Goal: Information Seeking & Learning: Learn about a topic

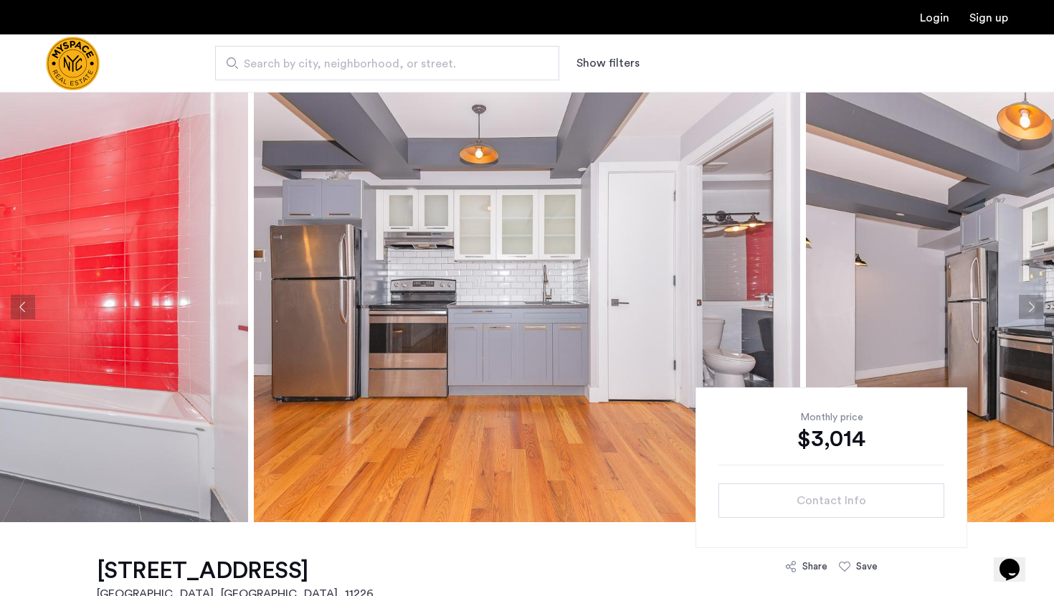
click at [614, 179] on img at bounding box center [527, 307] width 546 height 430
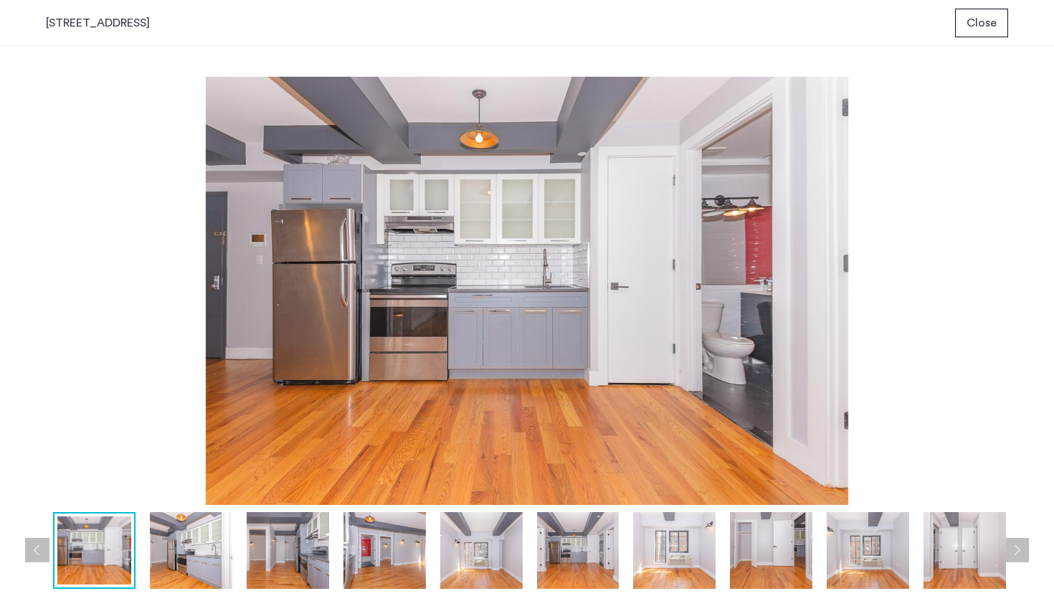
click at [1021, 545] on button "Next apartment" at bounding box center [1016, 550] width 24 height 24
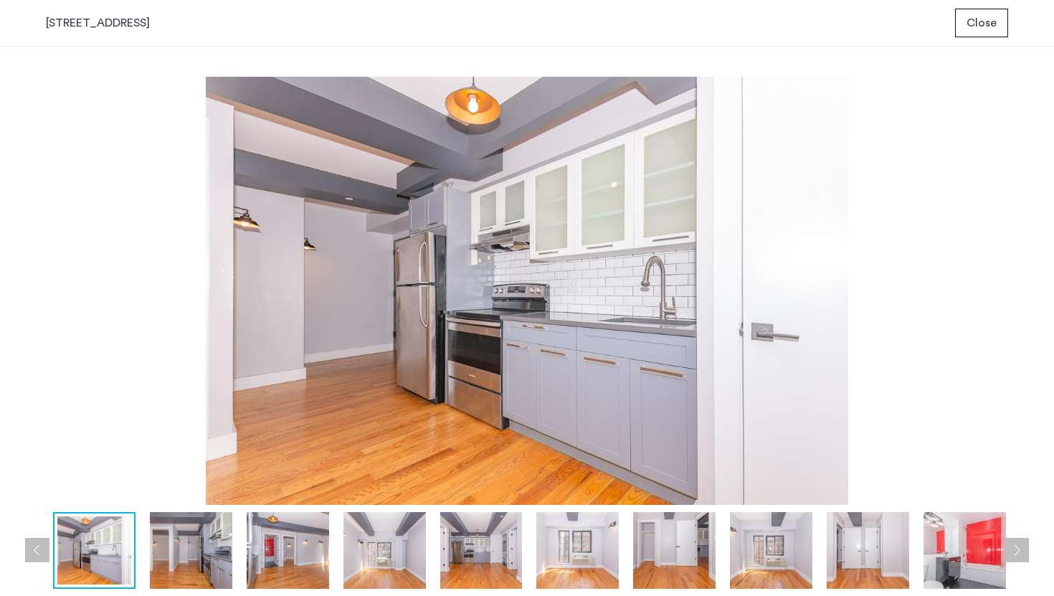
click at [1021, 545] on button "Next apartment" at bounding box center [1016, 550] width 24 height 24
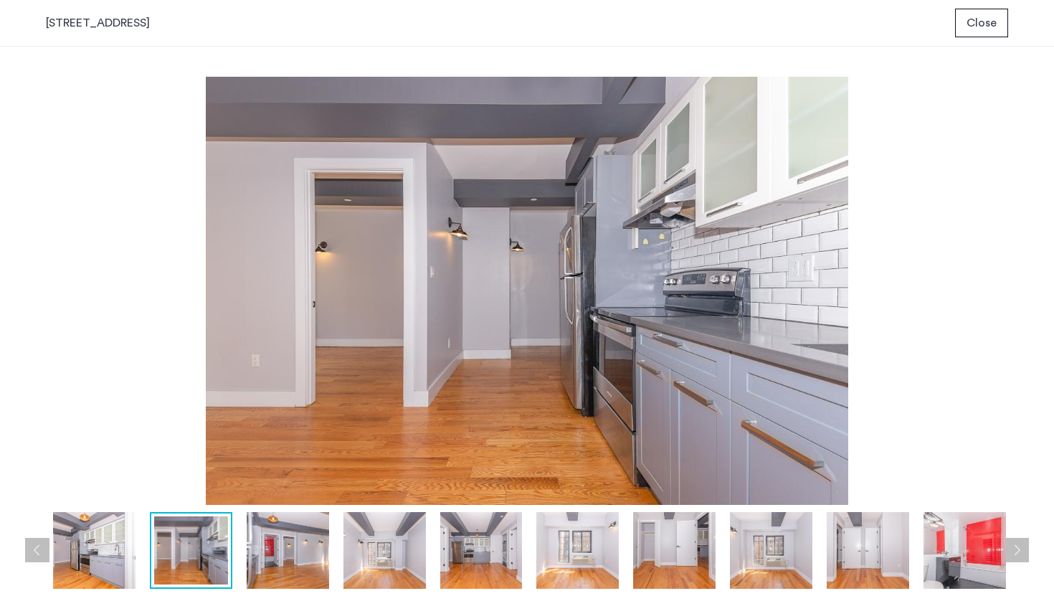
click at [1018, 544] on button "Next apartment" at bounding box center [1016, 550] width 24 height 24
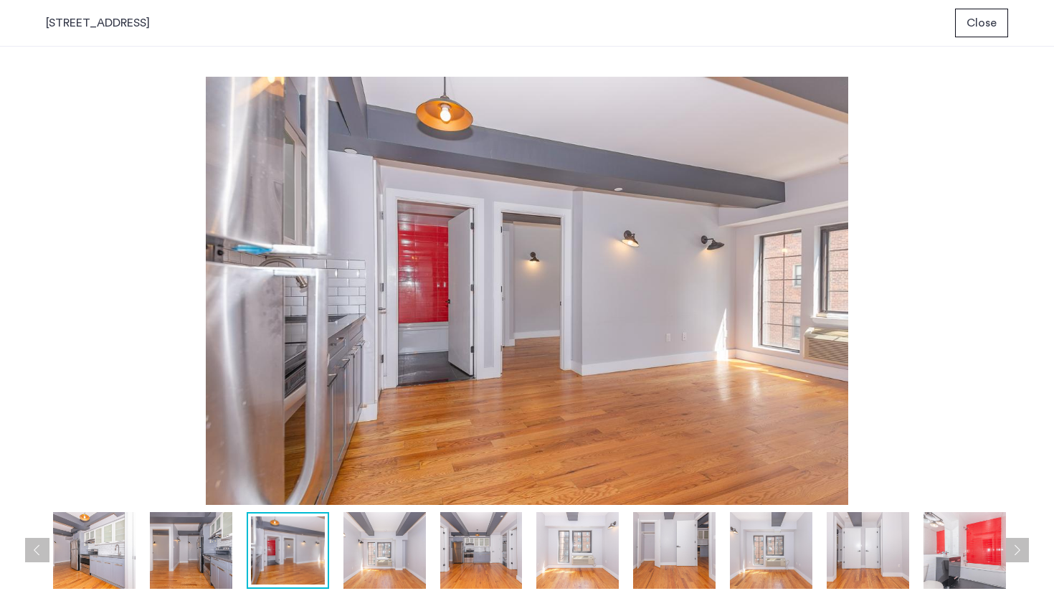
click at [1018, 544] on button "Next apartment" at bounding box center [1016, 550] width 24 height 24
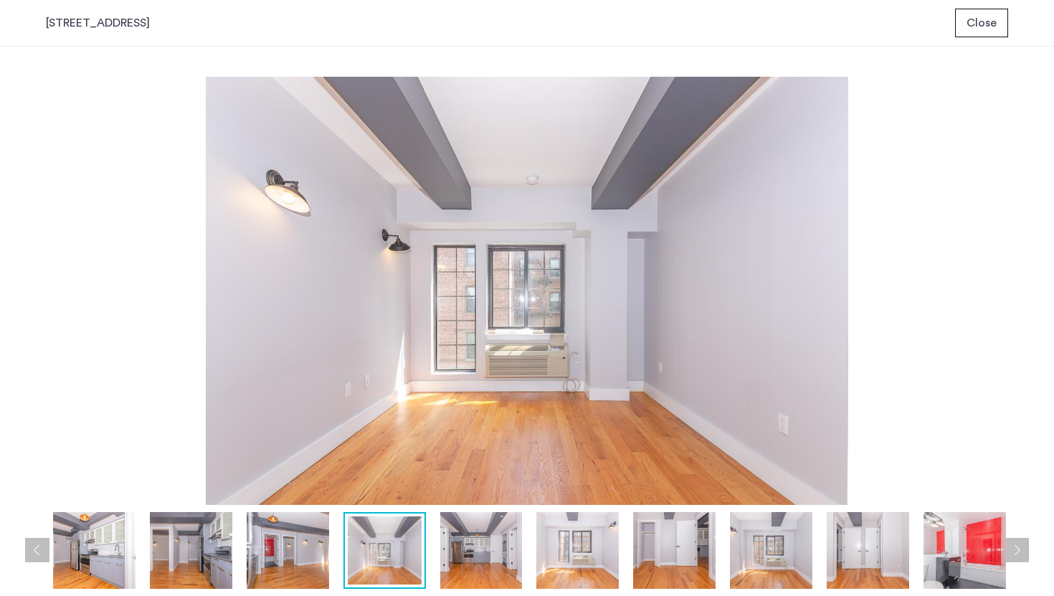
click at [1018, 544] on button "Next apartment" at bounding box center [1016, 550] width 24 height 24
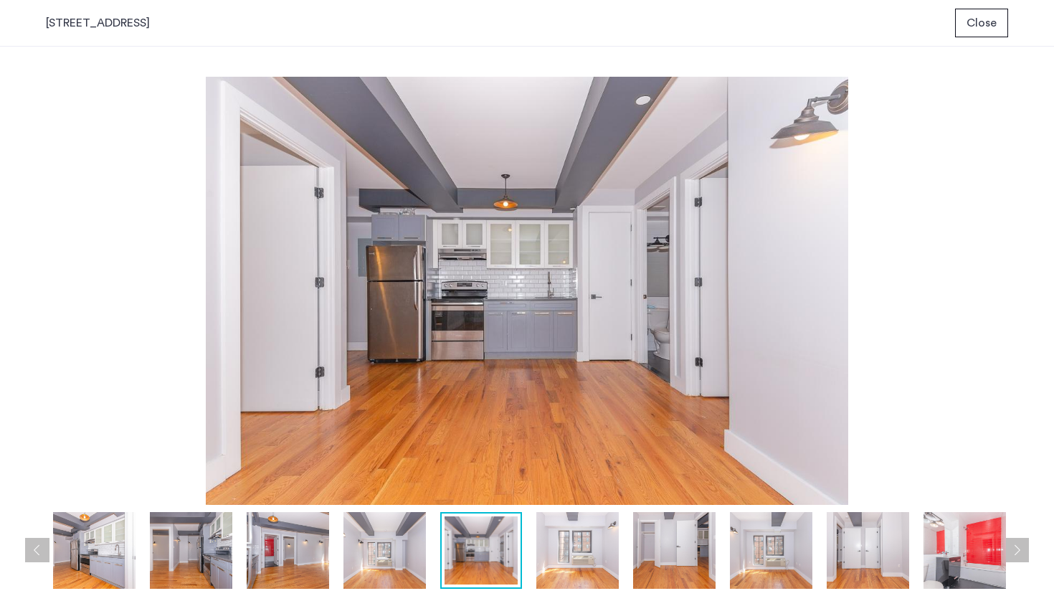
click at [1018, 544] on button "Next apartment" at bounding box center [1016, 550] width 24 height 24
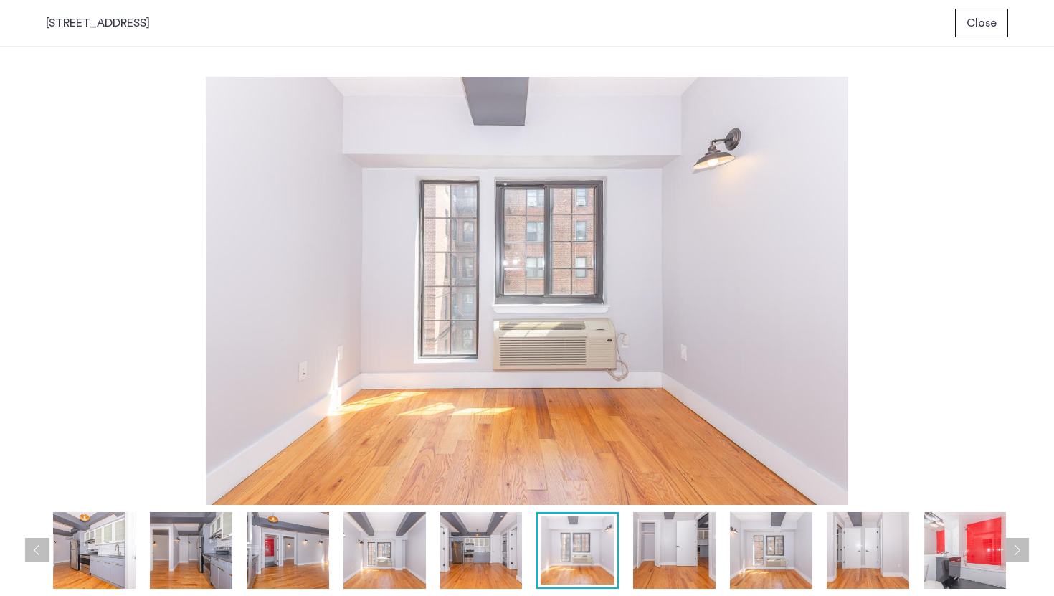
click at [1018, 544] on button "Next apartment" at bounding box center [1016, 550] width 24 height 24
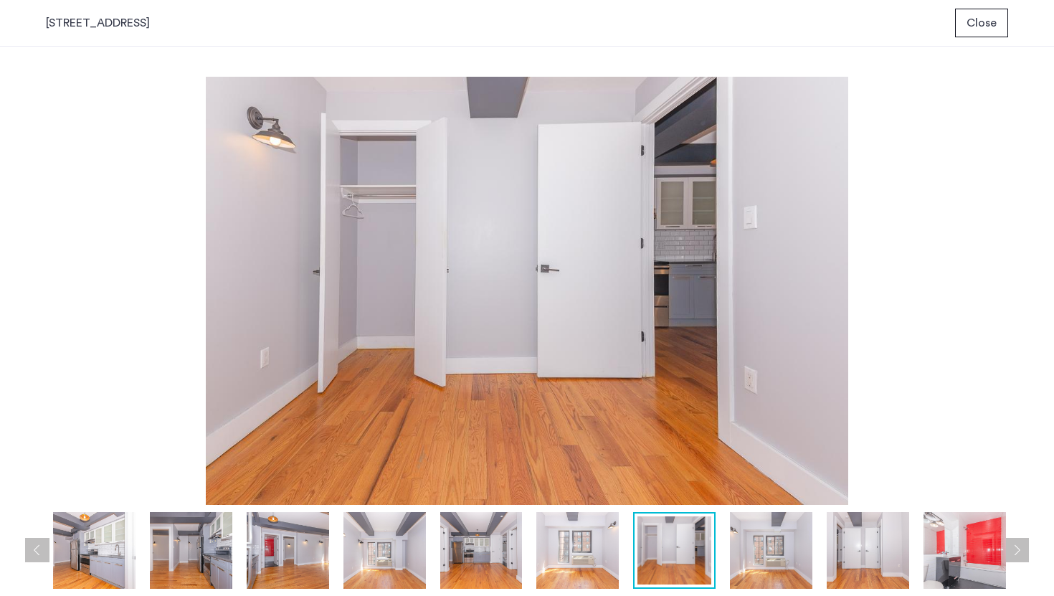
click at [1018, 544] on button "Next apartment" at bounding box center [1016, 550] width 24 height 24
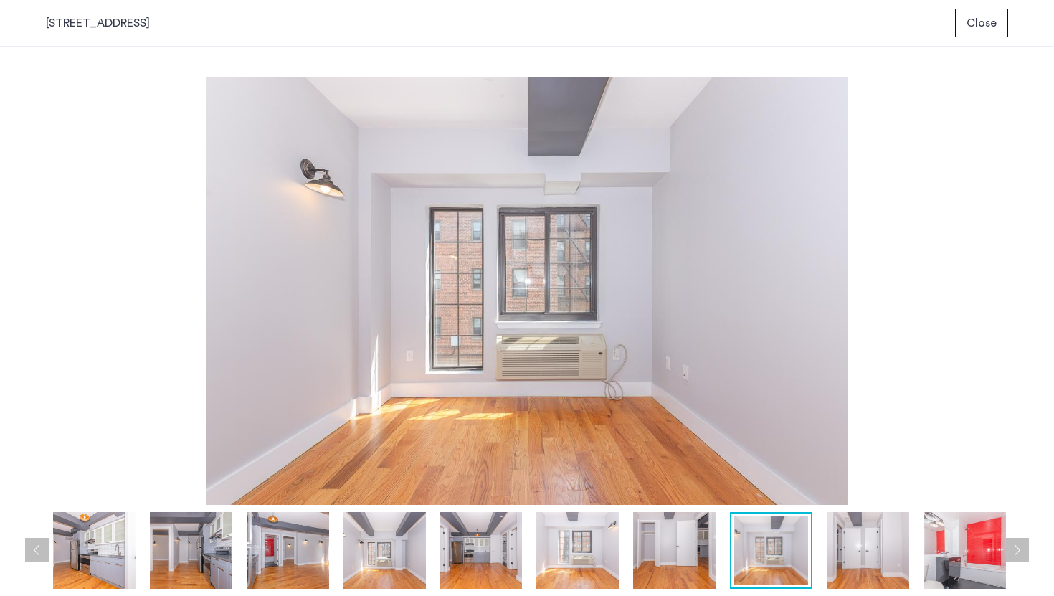
click at [1018, 544] on button "Next apartment" at bounding box center [1016, 550] width 24 height 24
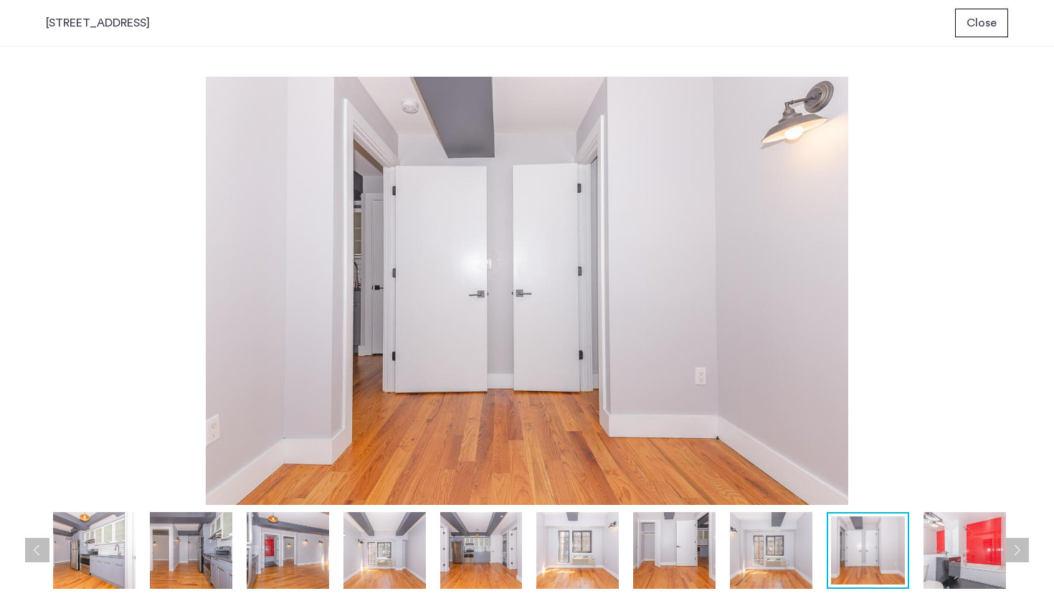
click at [1018, 544] on button "Next apartment" at bounding box center [1016, 550] width 24 height 24
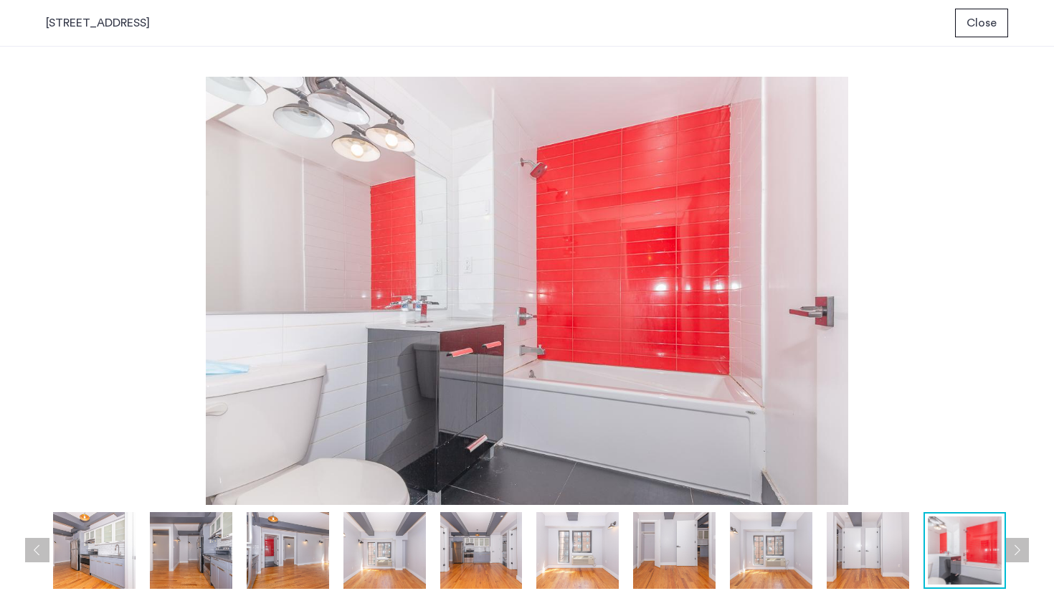
click at [1018, 544] on button "Next apartment" at bounding box center [1016, 550] width 24 height 24
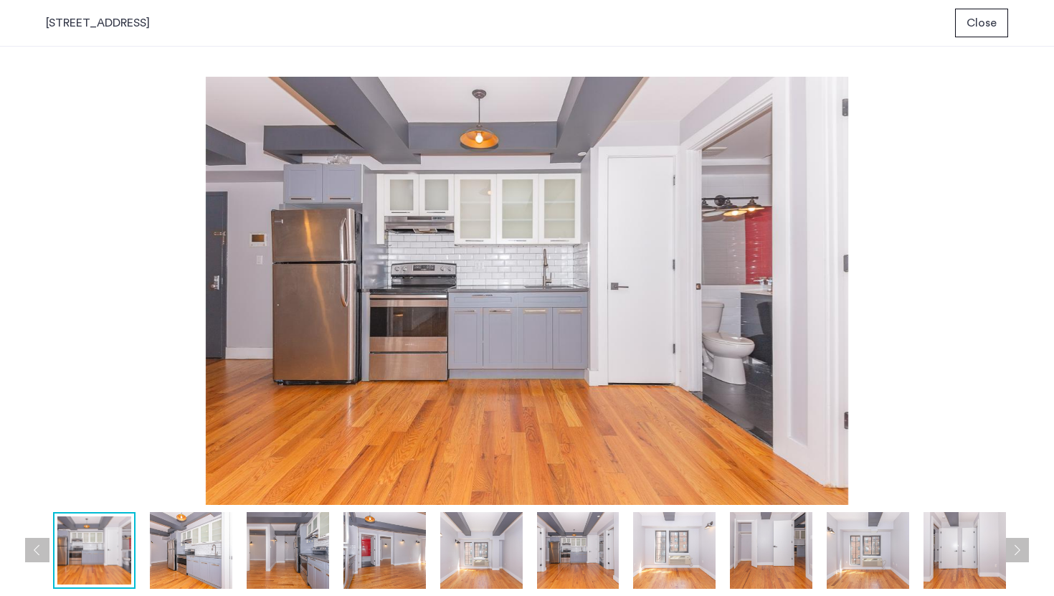
click at [1018, 544] on button "Next apartment" at bounding box center [1016, 550] width 24 height 24
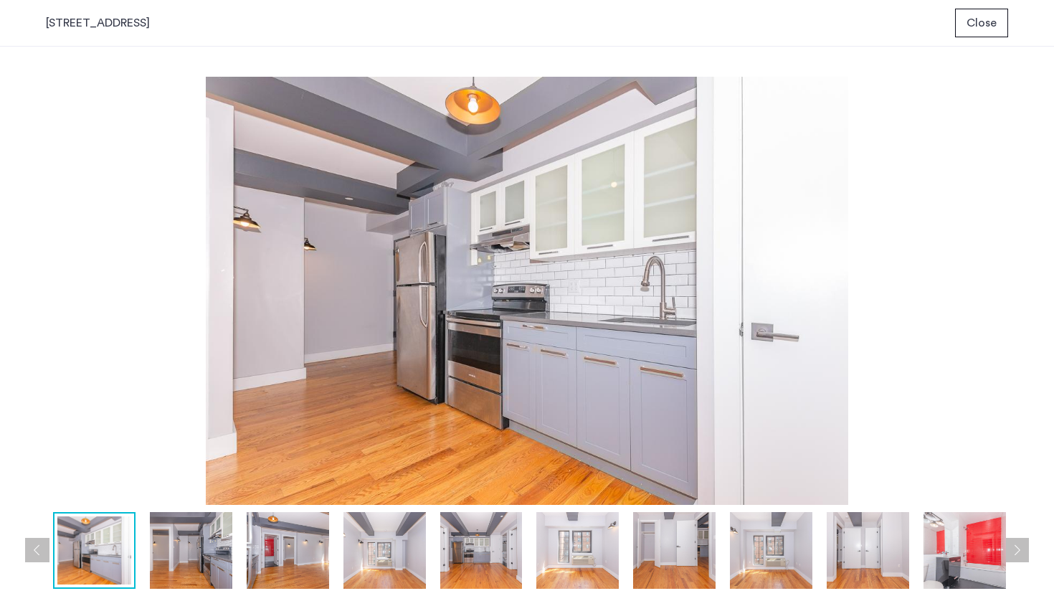
click at [1018, 544] on button "Next apartment" at bounding box center [1016, 550] width 24 height 24
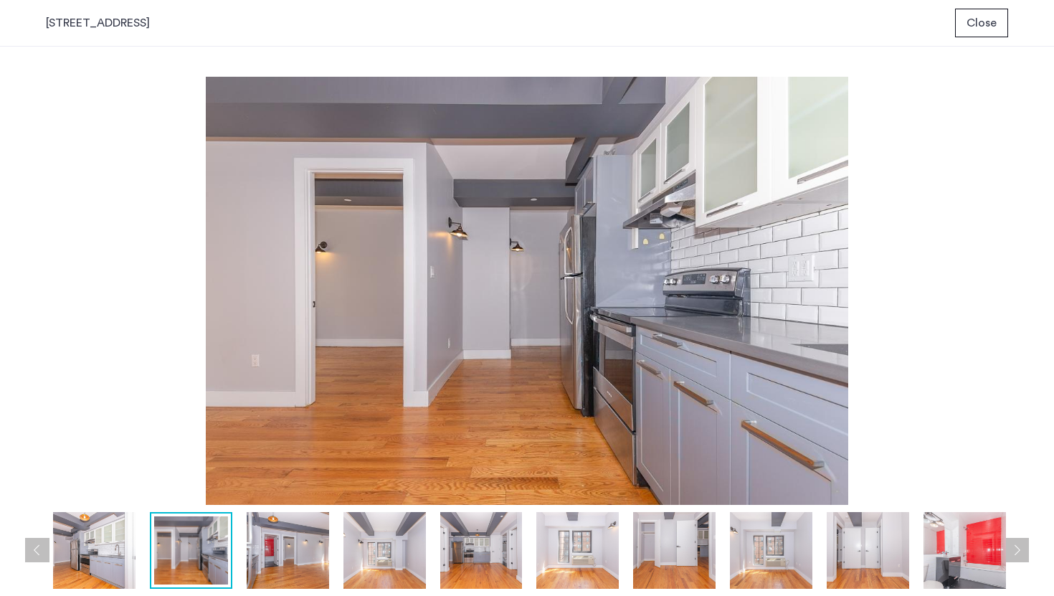
click at [1018, 544] on button "Next apartment" at bounding box center [1016, 550] width 24 height 24
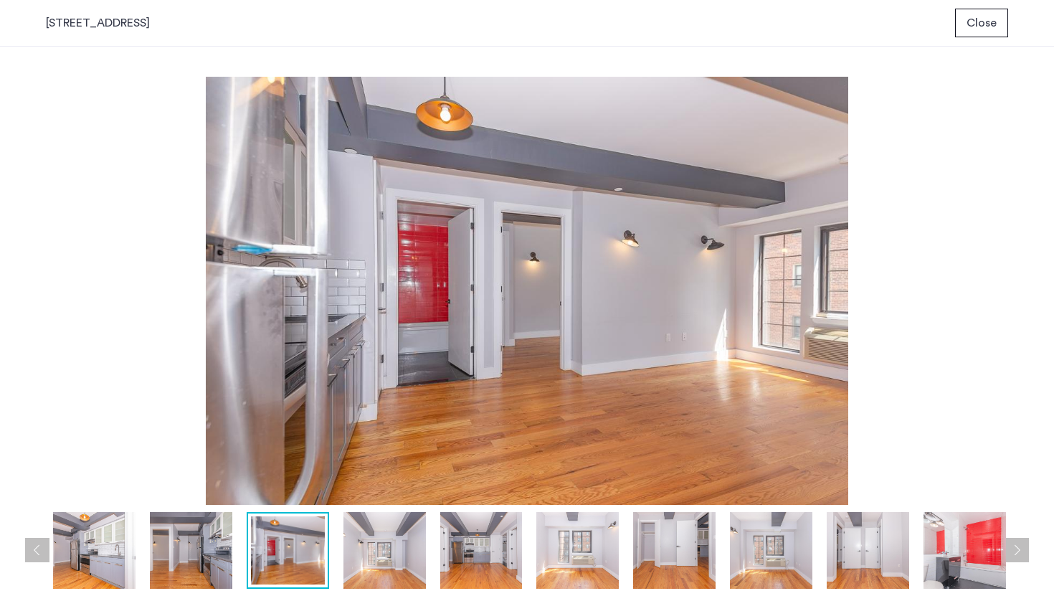
click at [33, 550] on button "Previous apartment" at bounding box center [37, 550] width 24 height 24
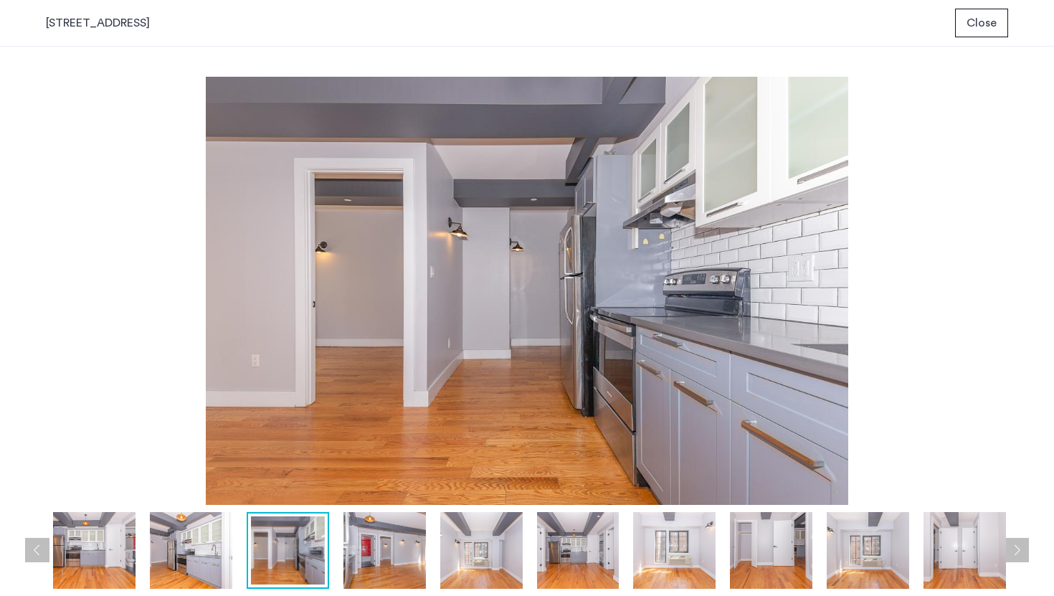
click at [33, 550] on button "Previous apartment" at bounding box center [37, 550] width 24 height 24
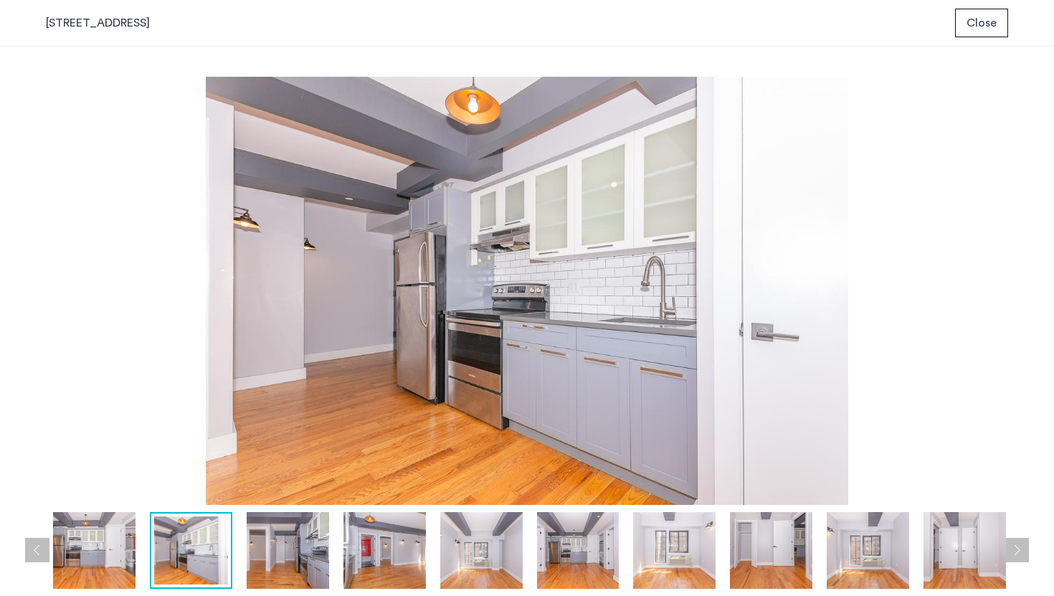
click at [1021, 547] on button "Next apartment" at bounding box center [1016, 550] width 24 height 24
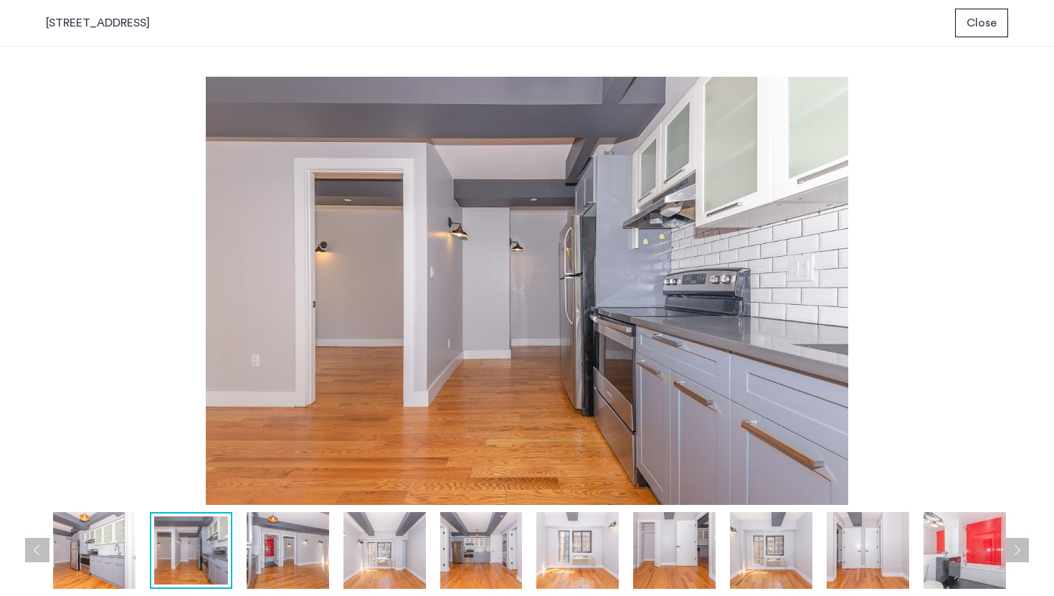
click at [1016, 549] on button "Next apartment" at bounding box center [1016, 550] width 24 height 24
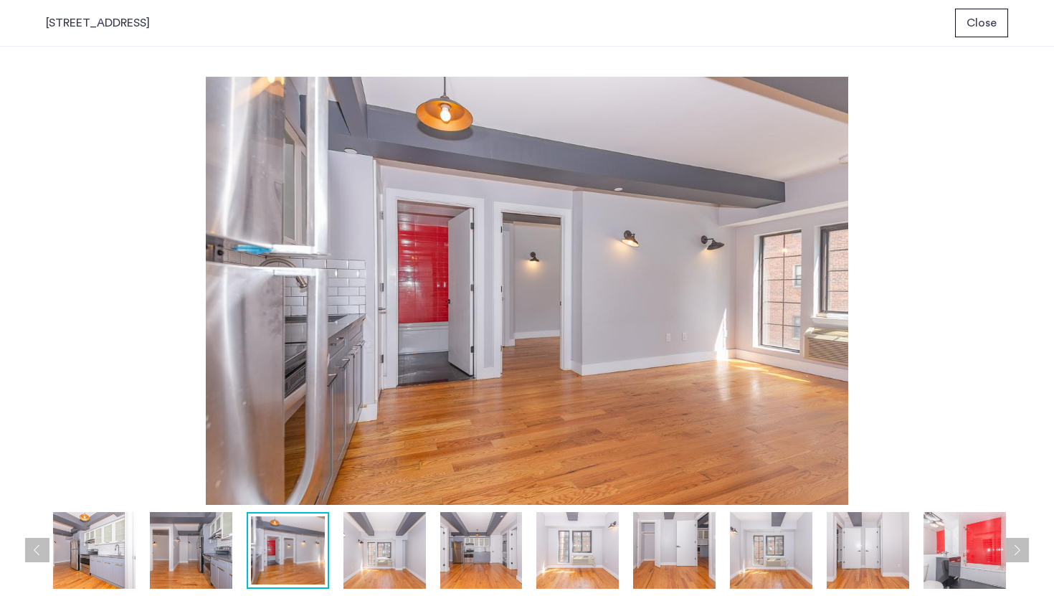
click at [1016, 549] on button "Next apartment" at bounding box center [1016, 550] width 24 height 24
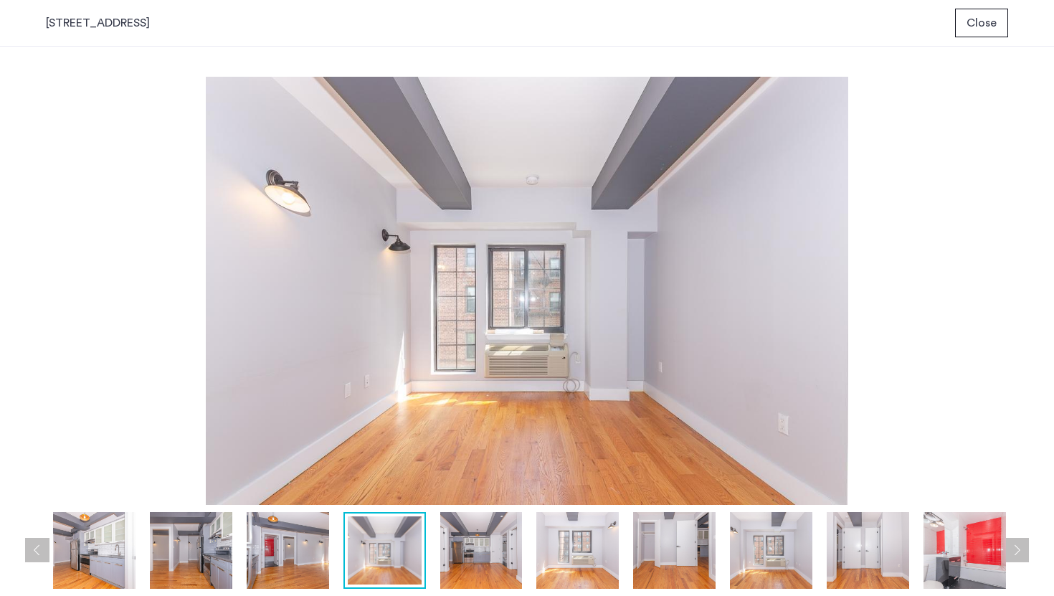
click at [1023, 552] on button "Next apartment" at bounding box center [1016, 550] width 24 height 24
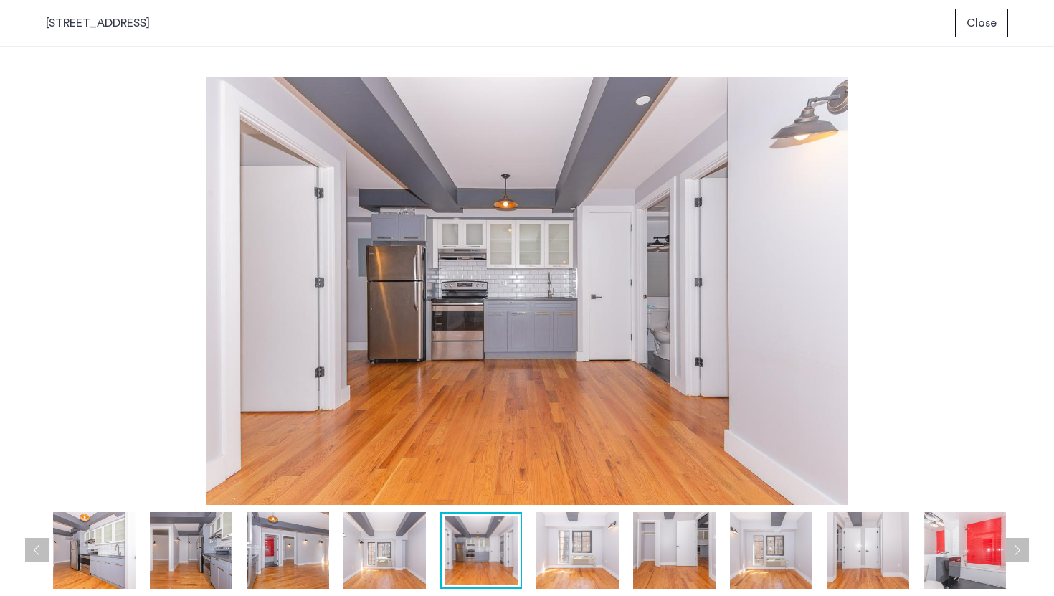
click at [1023, 552] on button "Next apartment" at bounding box center [1016, 550] width 24 height 24
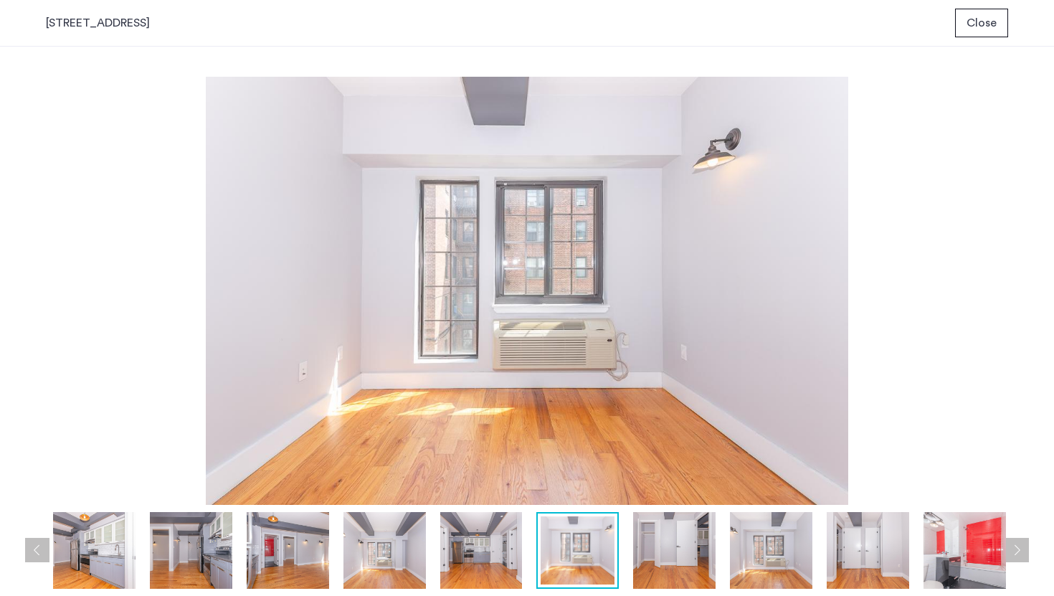
click at [1023, 552] on button "Next apartment" at bounding box center [1016, 550] width 24 height 24
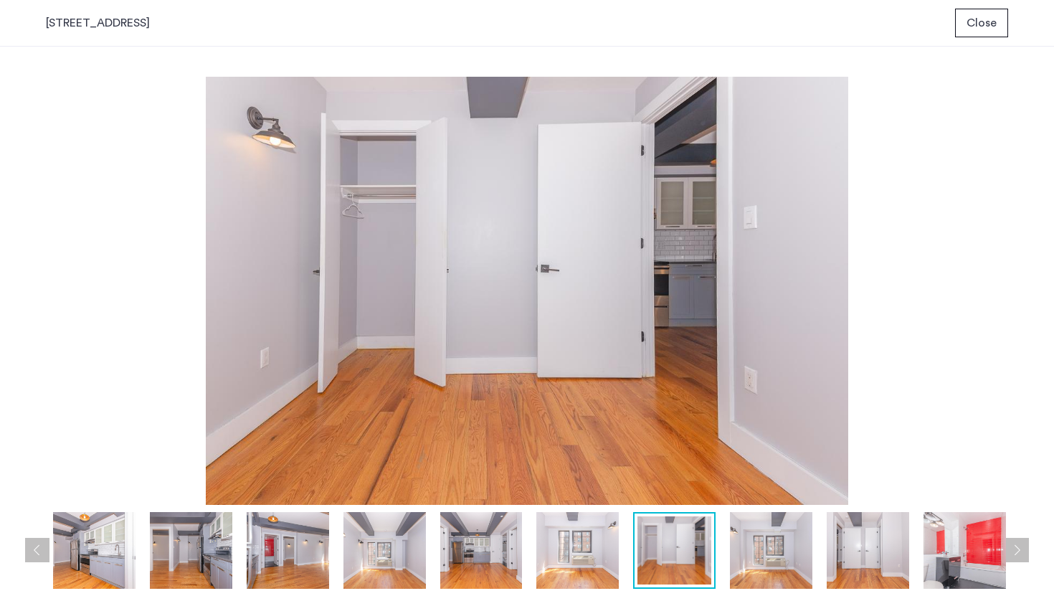
click at [1023, 552] on button "Next apartment" at bounding box center [1016, 550] width 24 height 24
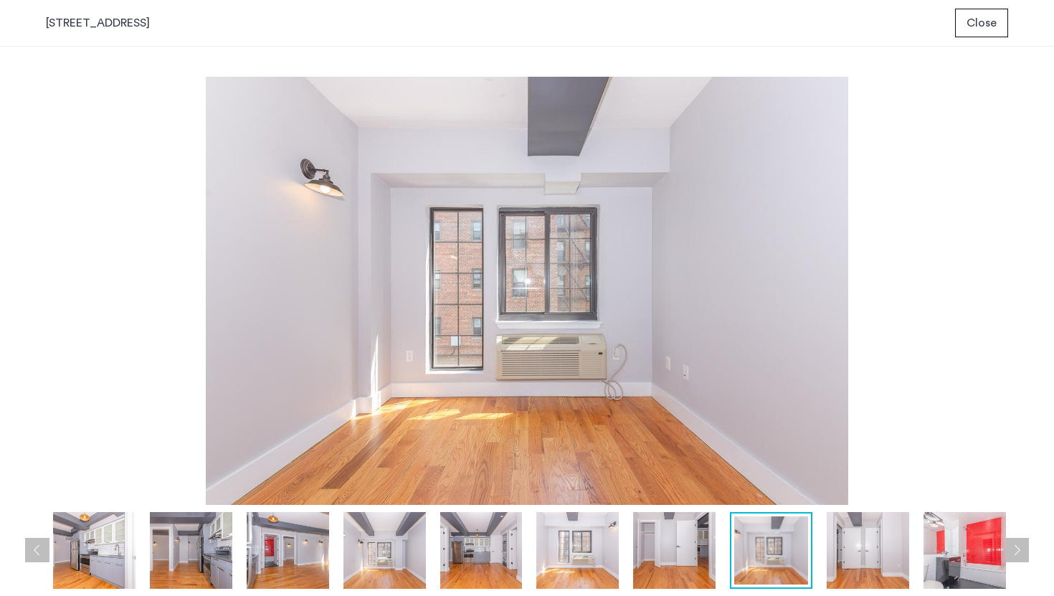
click at [1023, 552] on button "Next apartment" at bounding box center [1016, 550] width 24 height 24
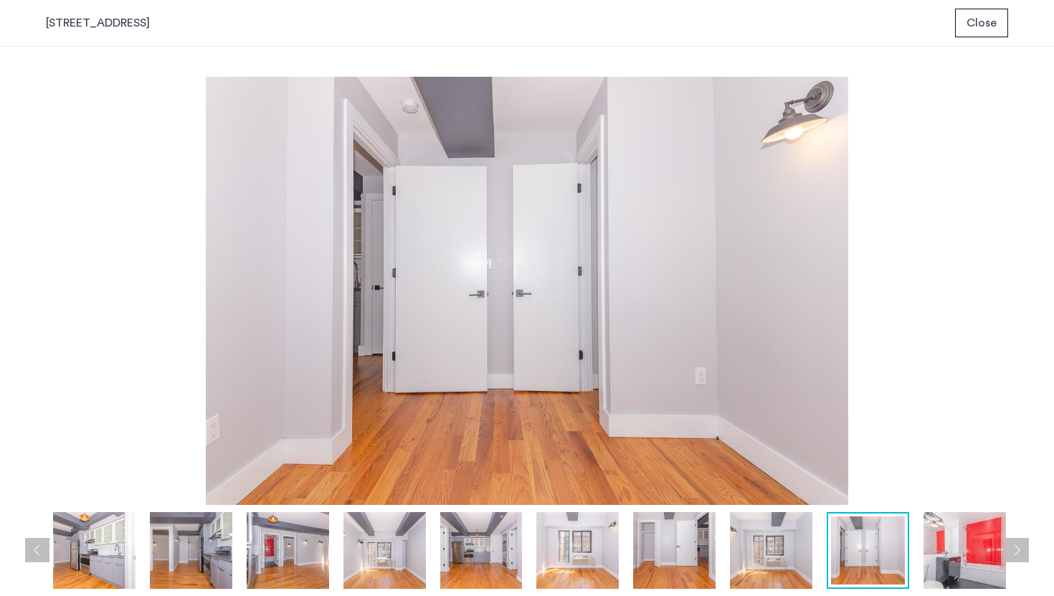
click at [1023, 552] on button "Next apartment" at bounding box center [1016, 550] width 24 height 24
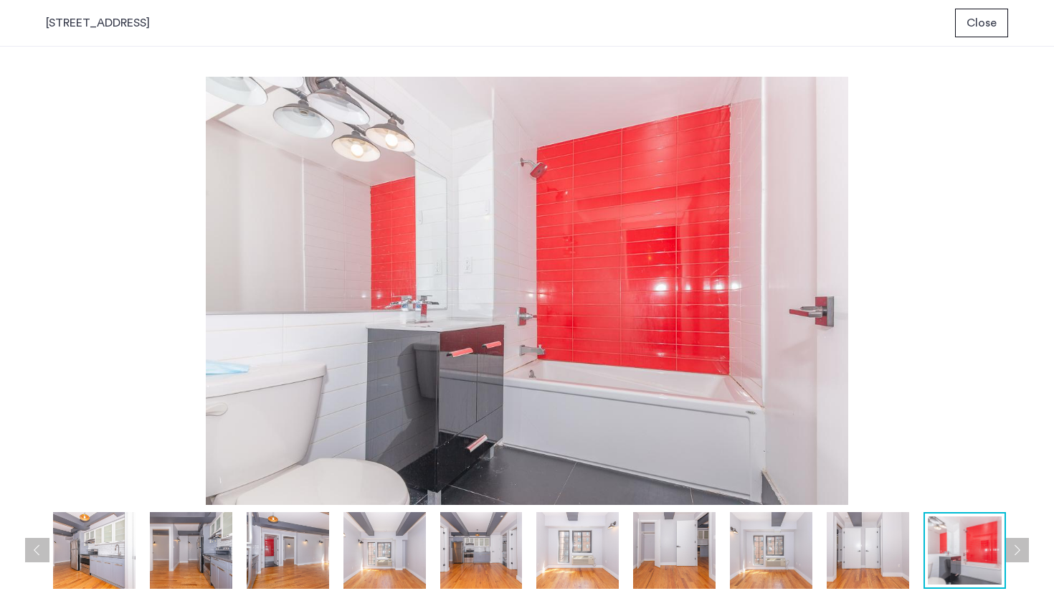
click at [1023, 552] on button "Next apartment" at bounding box center [1016, 550] width 24 height 24
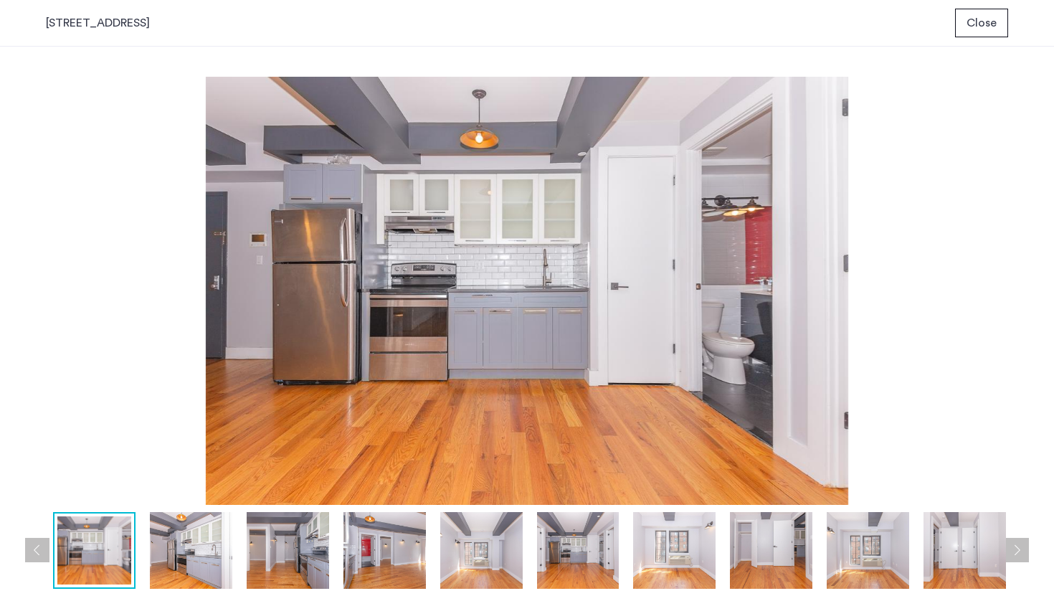
click at [1023, 552] on button "Next apartment" at bounding box center [1016, 550] width 24 height 24
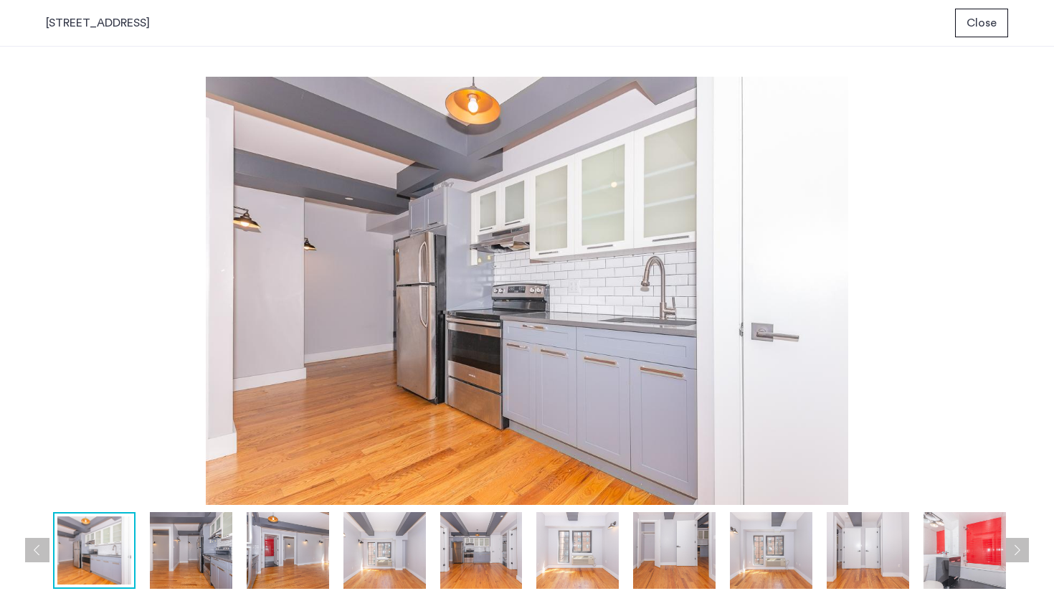
click at [980, 24] on span "Close" at bounding box center [981, 22] width 30 height 17
